Goal: Find specific page/section: Locate a particular part of the current website

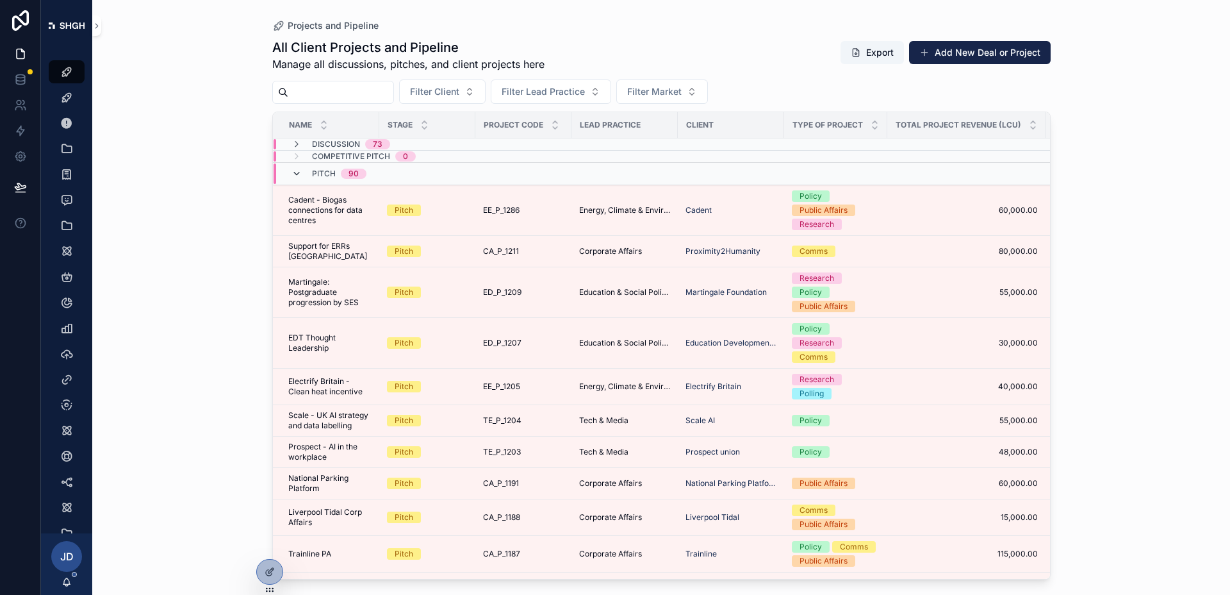
click at [297, 176] on icon "scrollable content" at bounding box center [297, 174] width 10 height 10
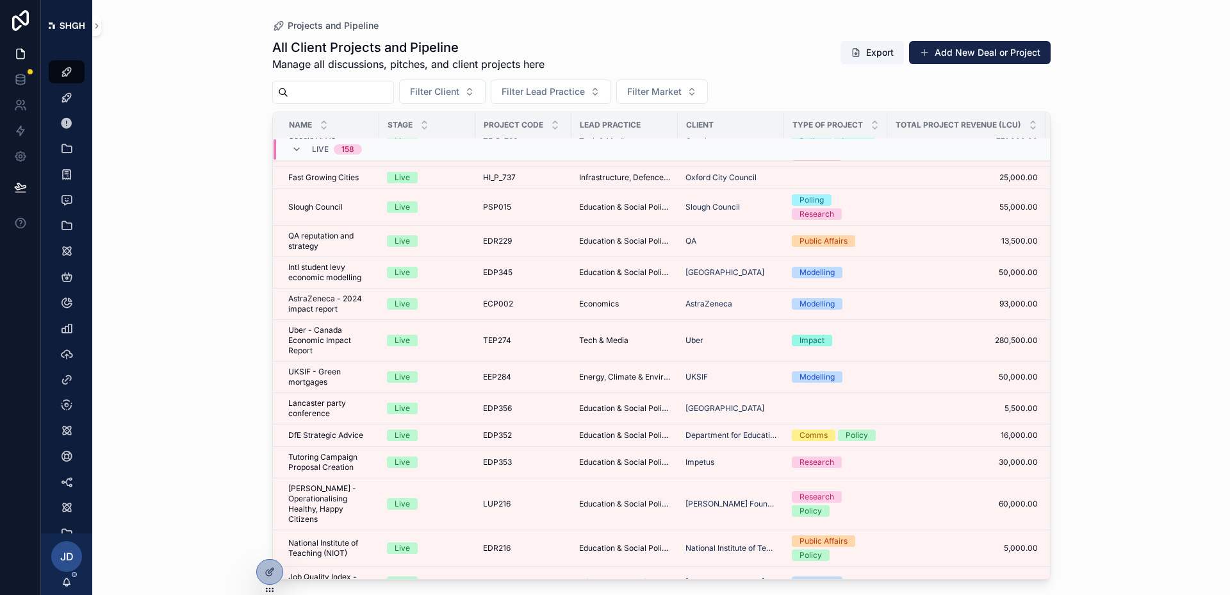
scroll to position [2426, 0]
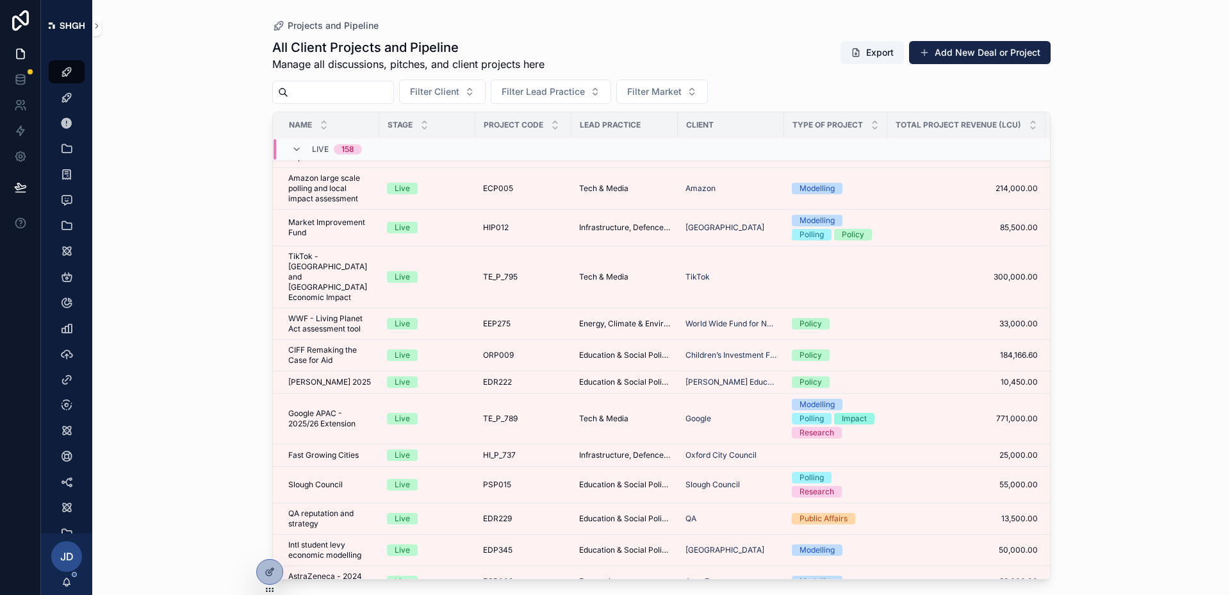
click at [378, 95] on input "scrollable content" at bounding box center [340, 92] width 105 height 18
type input "****"
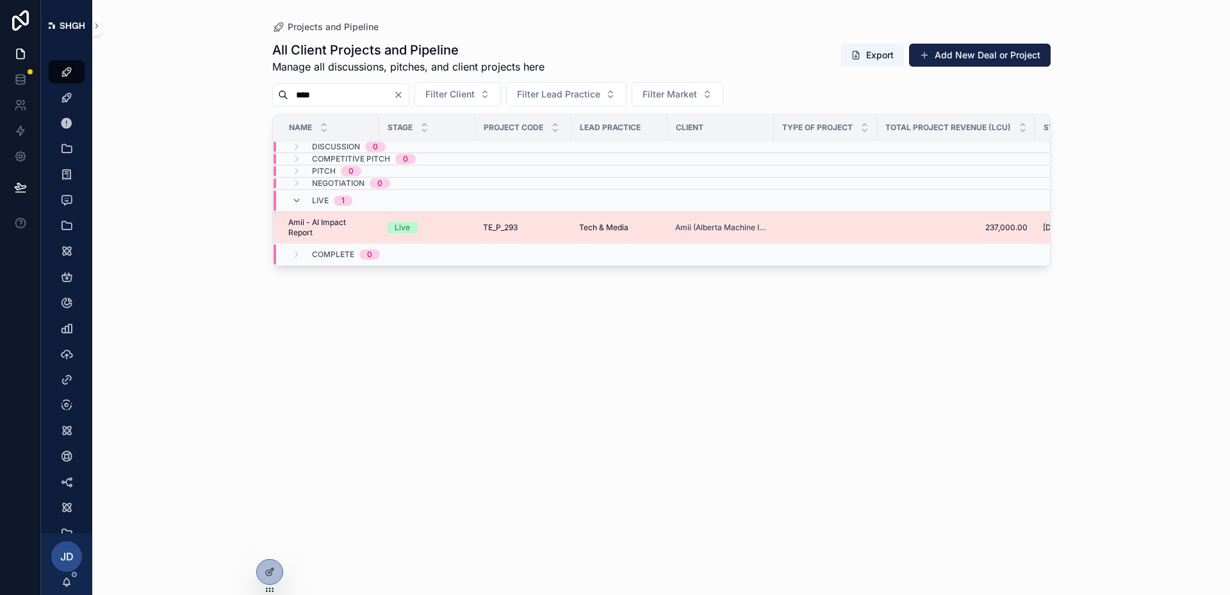
click at [318, 222] on span "Amii - AI Impact Report" at bounding box center [329, 227] width 83 height 21
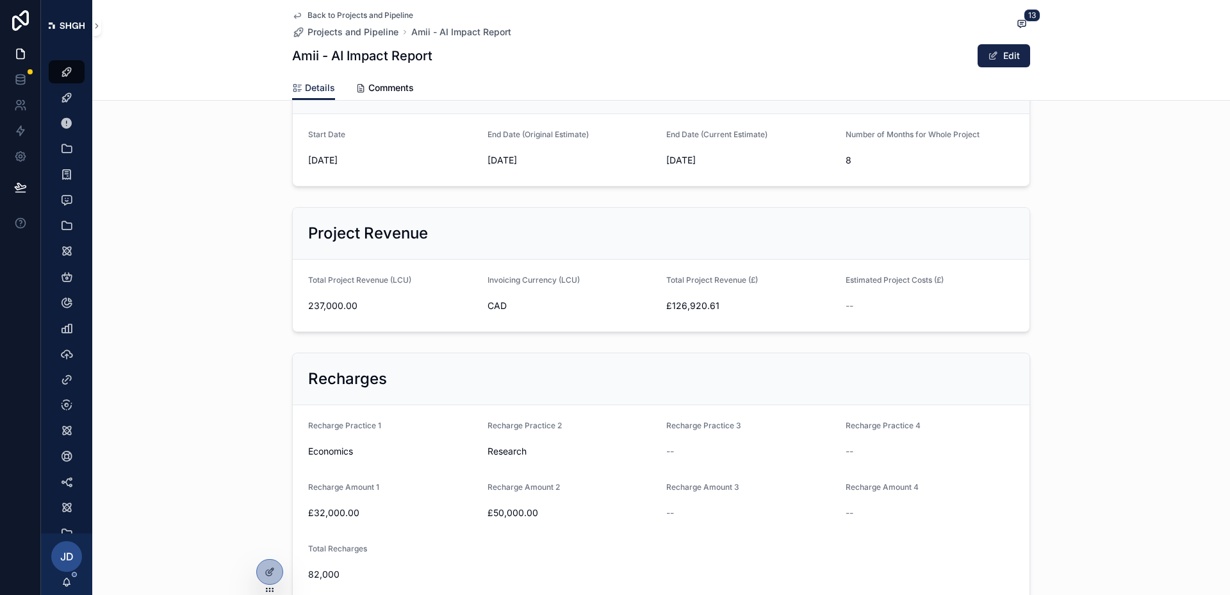
scroll to position [426, 0]
